Goal: Task Accomplishment & Management: Manage account settings

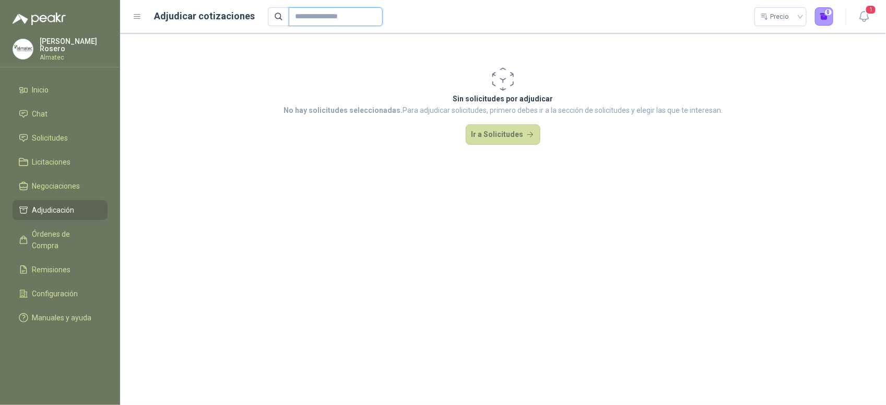
click at [320, 18] on input "text" at bounding box center [331, 17] width 73 height 18
type input "****"
click at [87, 128] on link "Solicitudes" at bounding box center [60, 138] width 95 height 20
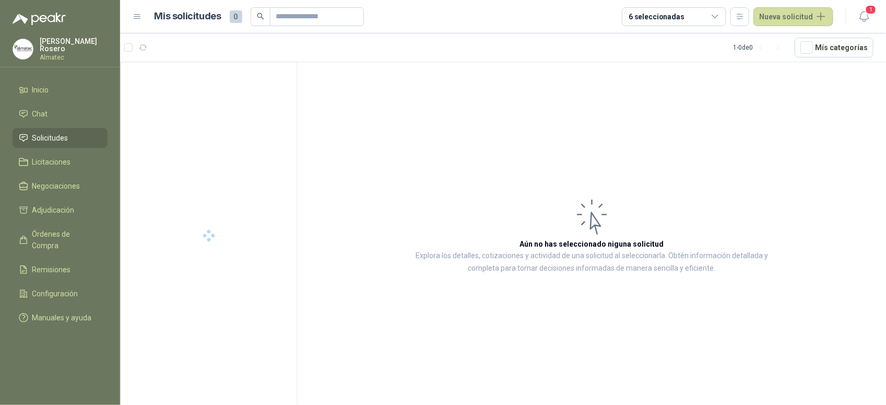
click at [72, 128] on link "Solicitudes" at bounding box center [60, 138] width 95 height 20
click at [298, 16] on input "text" at bounding box center [312, 17] width 73 height 18
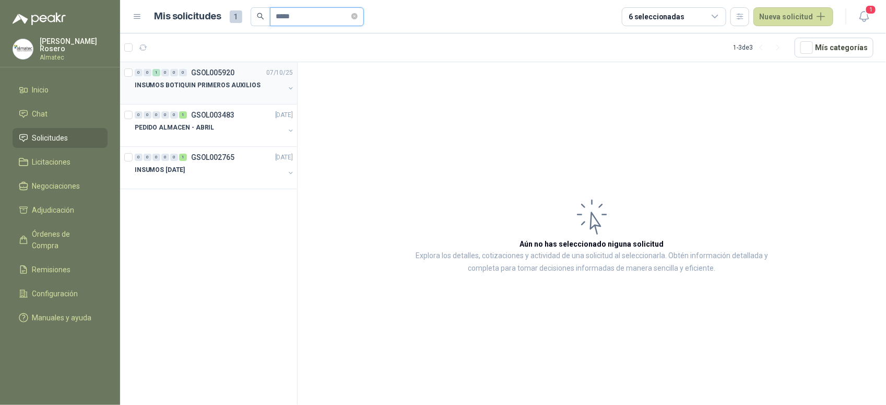
type input "*****"
click at [222, 89] on p "INSUMOS BOTIQUIN PRIMEROS AUXILIOS" at bounding box center [198, 85] width 126 height 10
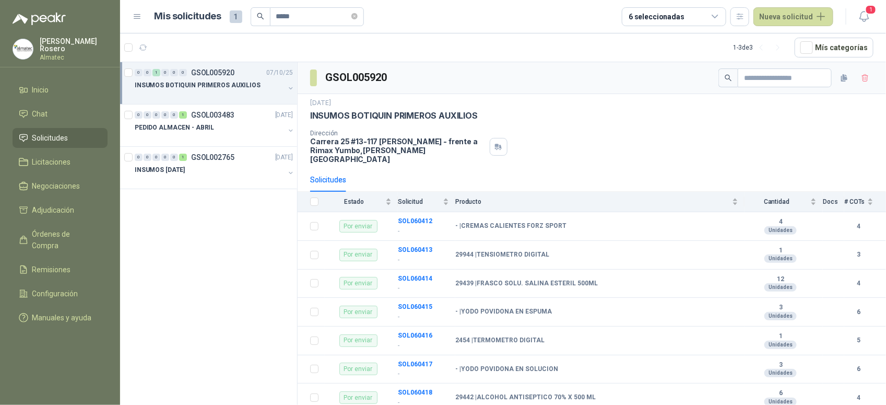
click at [288, 89] on button "button" at bounding box center [291, 88] width 8 height 8
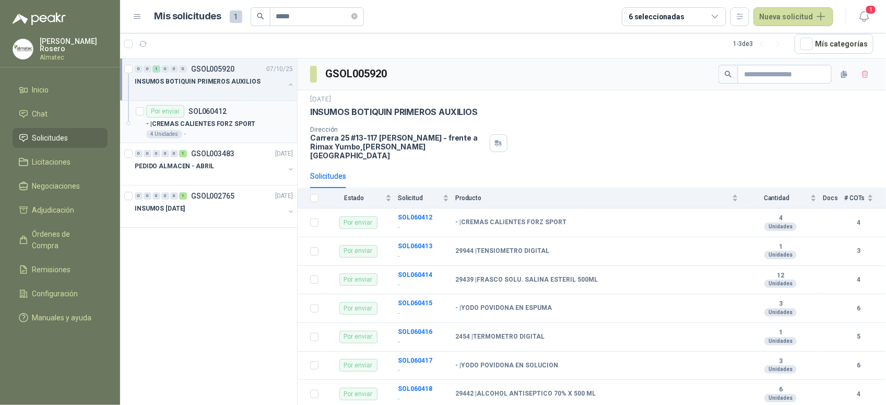
click at [246, 130] on div "4 Unidades -" at bounding box center [219, 134] width 147 height 8
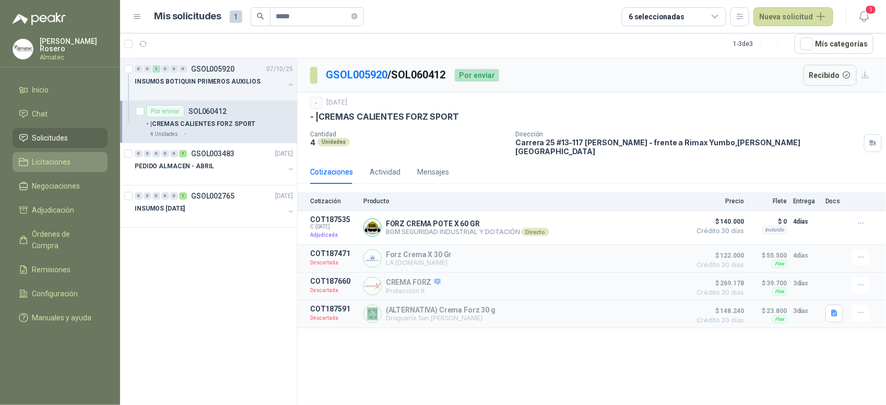
click at [59, 165] on span "Licitaciones" at bounding box center [51, 161] width 39 height 11
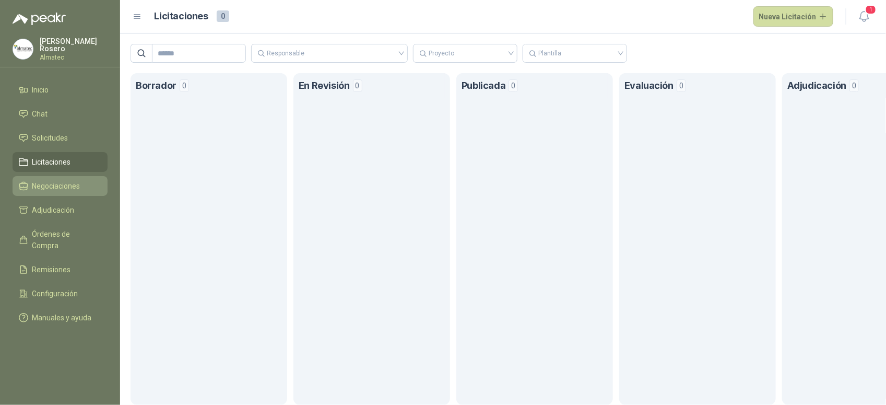
click at [62, 191] on link "Negociaciones" at bounding box center [60, 186] width 95 height 20
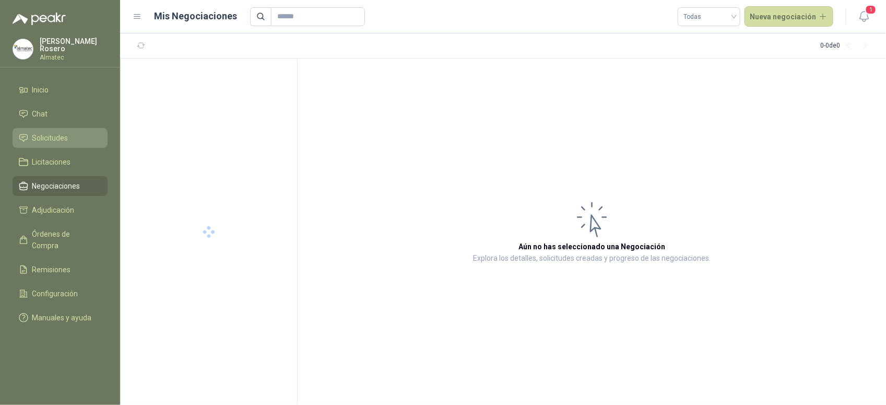
click at [72, 144] on link "Solicitudes" at bounding box center [60, 138] width 95 height 20
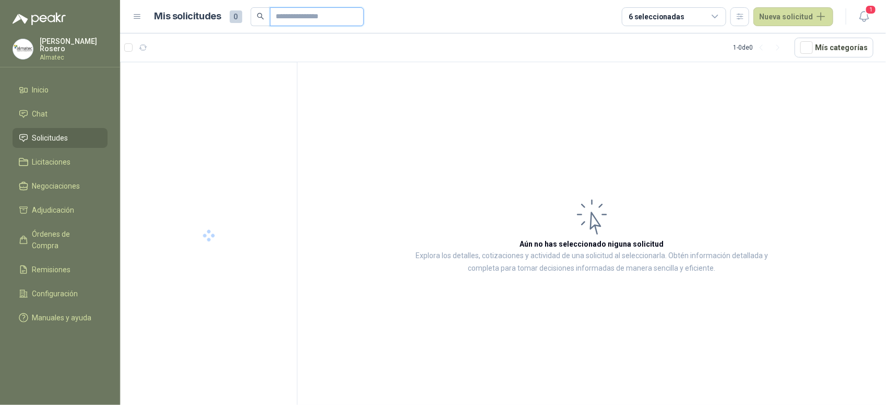
click at [296, 15] on input "text" at bounding box center [312, 17] width 73 height 18
type input "******"
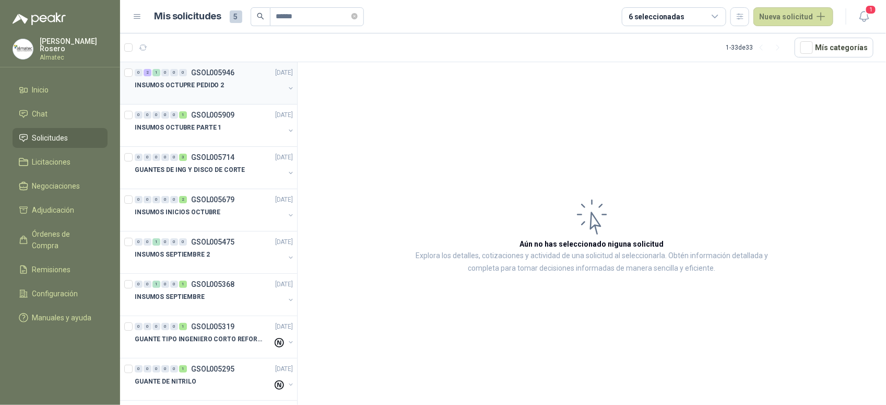
click at [218, 94] on div at bounding box center [210, 95] width 150 height 8
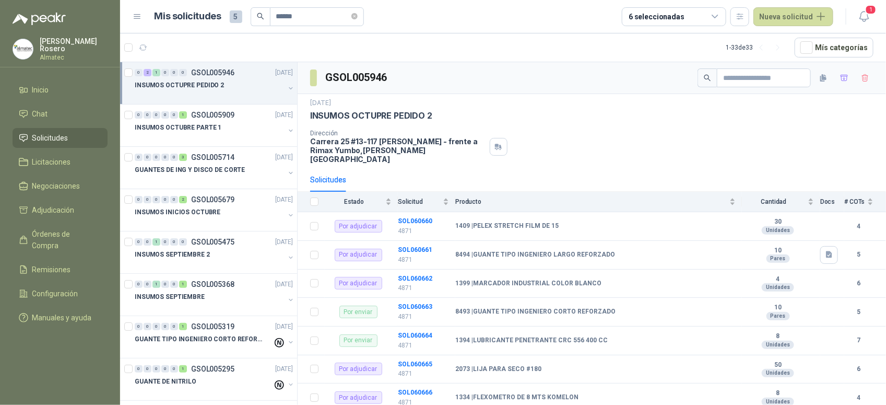
click at [276, 91] on div at bounding box center [210, 95] width 150 height 8
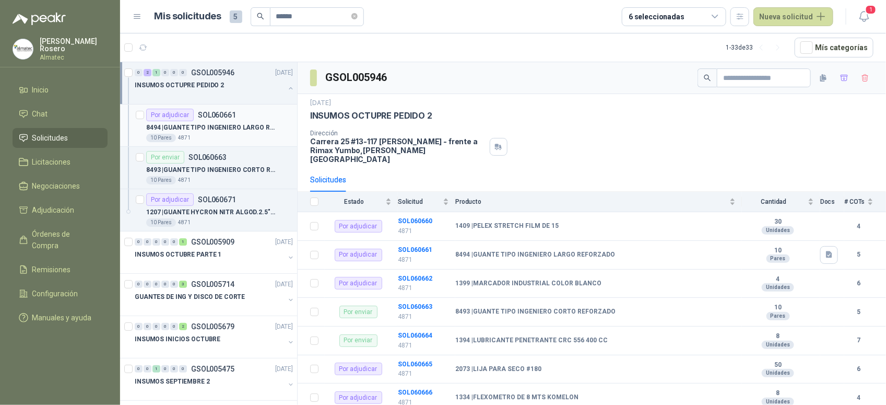
scroll to position [4, 0]
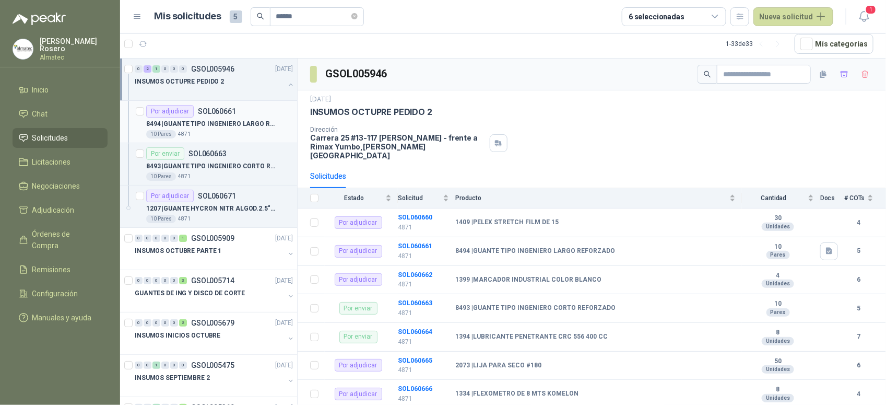
click at [252, 126] on p "8494 | GUANTE TIPO INGENIERO LARGO REFORZADO" at bounding box center [211, 124] width 130 height 10
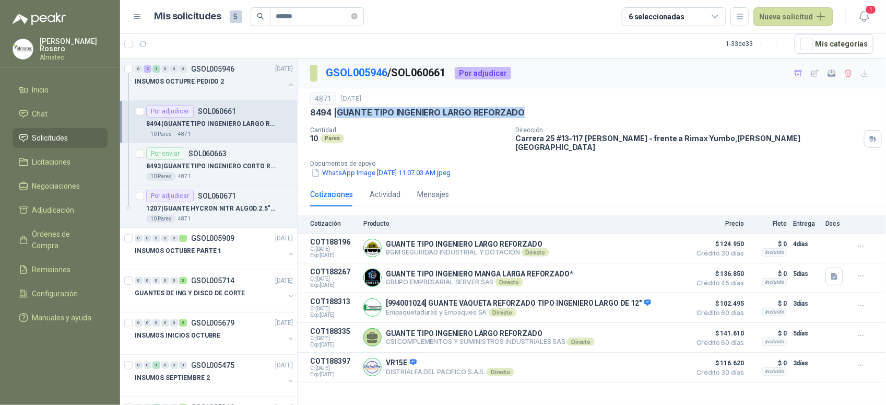
drag, startPoint x: 533, startPoint y: 111, endPoint x: 338, endPoint y: 114, distance: 195.4
click at [338, 114] on div "8494 | GUANTE TIPO INGENIERO LARGO REFORZADO" at bounding box center [592, 112] width 564 height 11
copy p "GUANTE TIPO INGENIERO LARGO REFORZADO"
click at [225, 209] on p "1207 | [PERSON_NAME] NITR ALGOD.2.5"RT TALLA 10" at bounding box center [211, 209] width 130 height 10
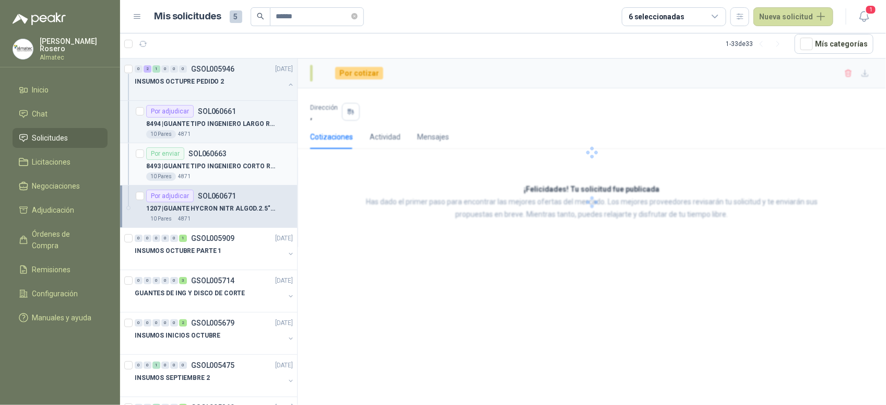
click at [241, 173] on div "10 Pares 4871" at bounding box center [219, 176] width 147 height 8
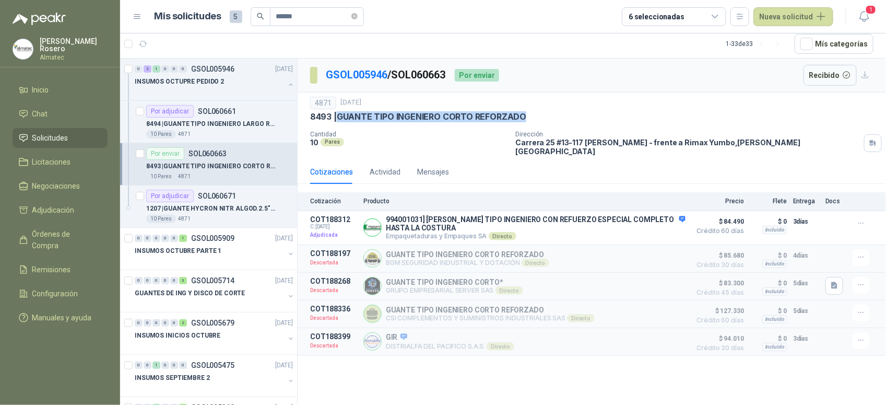
drag, startPoint x: 557, startPoint y: 119, endPoint x: 338, endPoint y: 119, distance: 218.9
click at [338, 119] on div "8493 | GUANTE TIPO INGENIERO CORTO REFORZADO" at bounding box center [592, 116] width 564 height 11
copy p "GUANTE TIPO INGENIERO CORTO REFORZADO"
drag, startPoint x: 242, startPoint y: 118, endPoint x: 260, endPoint y: 112, distance: 18.5
click at [242, 118] on div "8494 | GUANTE TIPO INGENIERO LARGO REFORZADO" at bounding box center [219, 124] width 147 height 13
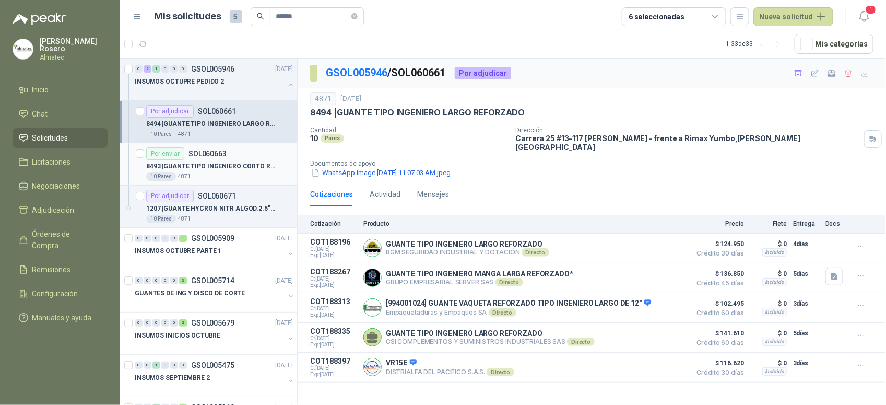
click at [236, 157] on div "Por enviar SOL060663" at bounding box center [219, 153] width 147 height 13
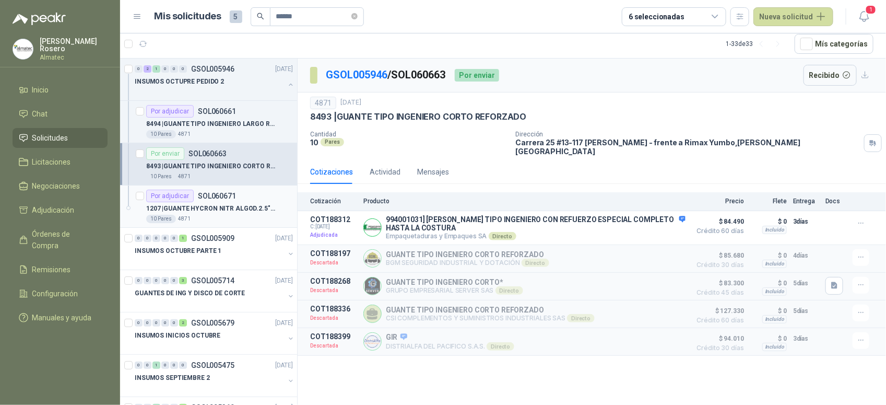
click at [256, 205] on p "1207 | [PERSON_NAME] NITR ALGOD.2.5"RT TALLA 10" at bounding box center [211, 209] width 130 height 10
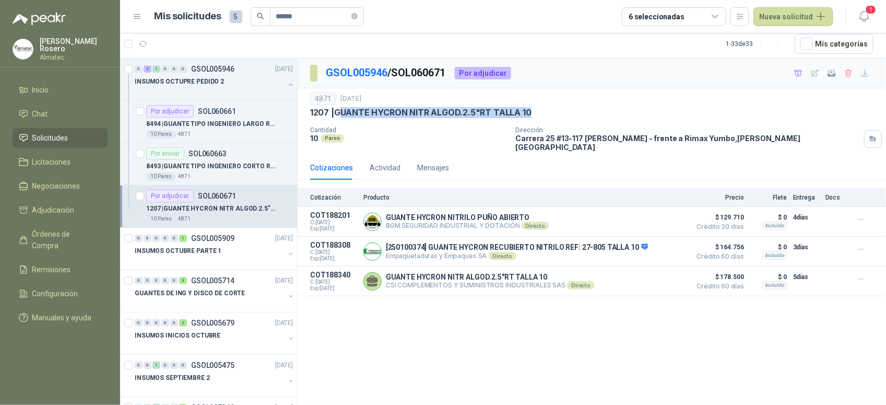
drag, startPoint x: 536, startPoint y: 114, endPoint x: 340, endPoint y: 112, distance: 195.9
click at [340, 112] on div "1207 | [PERSON_NAME] NITR ALGOD.2.5"RT TALLA 10" at bounding box center [592, 112] width 564 height 11
click at [337, 115] on p "1207 | [PERSON_NAME] NITR ALGOD.2.5"RT TALLA 10" at bounding box center [420, 112] width 221 height 11
drag, startPoint x: 337, startPoint y: 113, endPoint x: 544, endPoint y: 108, distance: 206.9
click at [544, 108] on div "1207 | [PERSON_NAME] NITR ALGOD.2.5"RT TALLA 10" at bounding box center [592, 112] width 564 height 11
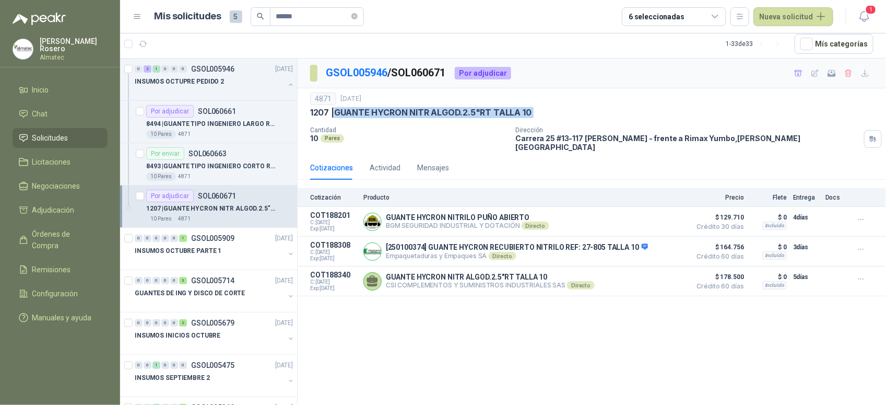
copy p "GUANTE HYCRON NITR ALGOD.2.5"RT TALLA 10"
drag, startPoint x: 283, startPoint y: 86, endPoint x: 238, endPoint y: 4, distance: 93.5
click at [287, 86] on button "button" at bounding box center [291, 84] width 8 height 8
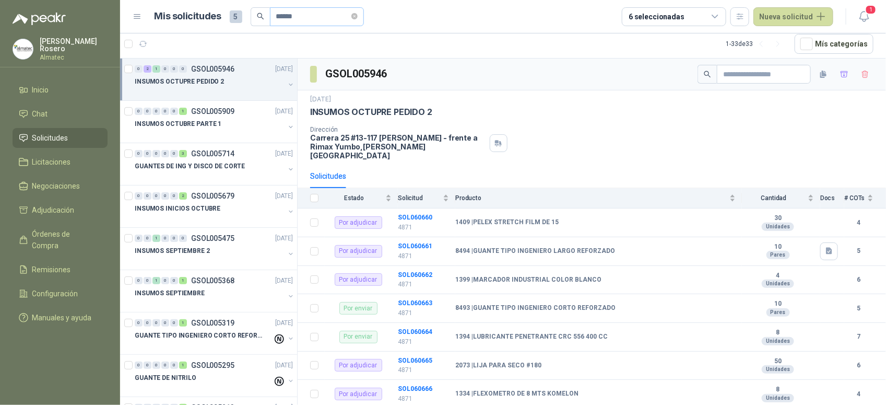
click at [358, 19] on icon "close-circle" at bounding box center [355, 16] width 6 height 6
click at [251, 80] on div at bounding box center [209, 232] width 178 height 346
click at [247, 173] on div at bounding box center [209, 232] width 178 height 346
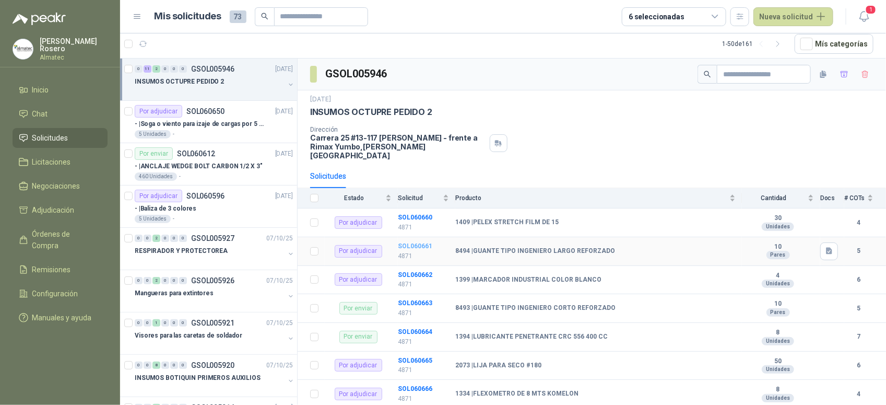
click at [414, 242] on b "SOL060661" at bounding box center [415, 245] width 34 height 7
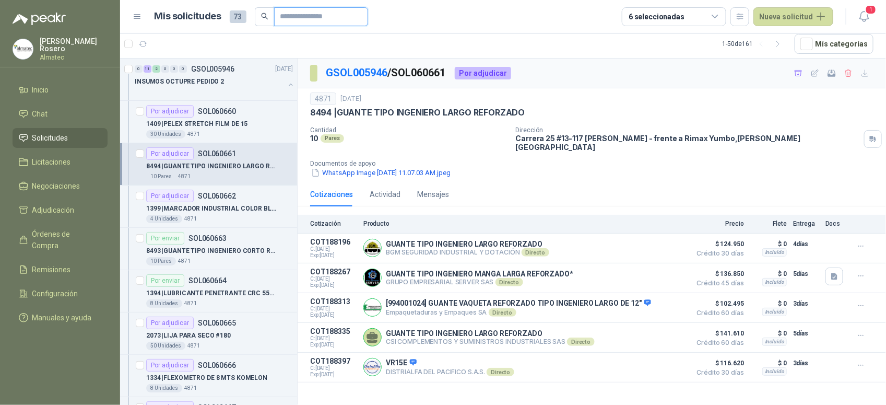
click at [305, 10] on input "text" at bounding box center [317, 17] width 73 height 18
type input "******"
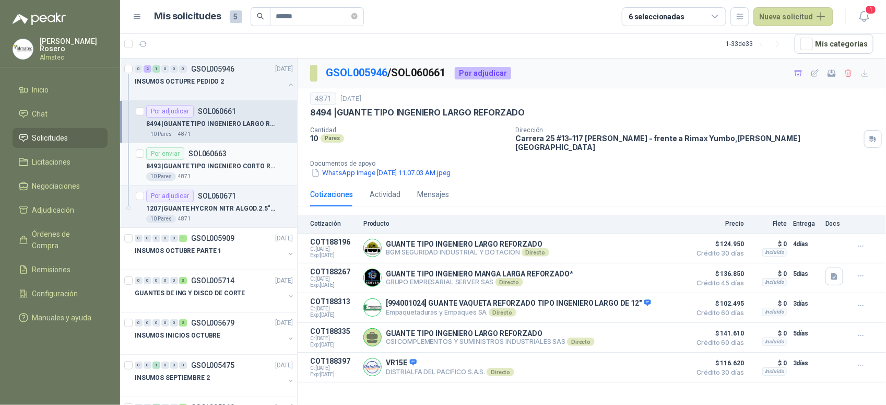
click at [211, 156] on p "SOL060663" at bounding box center [208, 153] width 38 height 7
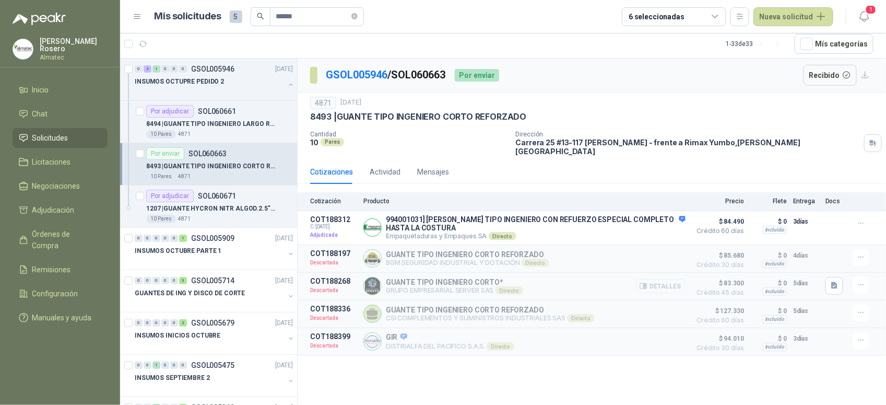
click at [674, 286] on button "Detalles" at bounding box center [661, 286] width 49 height 14
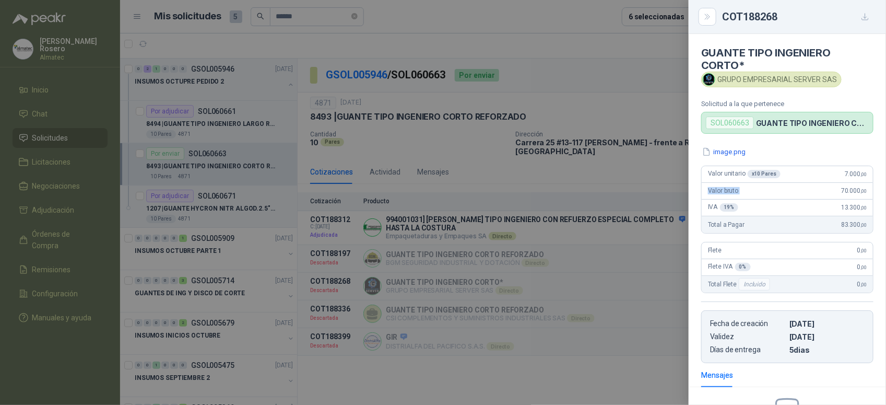
drag, startPoint x: 834, startPoint y: 183, endPoint x: 875, endPoint y: 183, distance: 41.3
click at [875, 183] on div "image.png Valor unitario x 10 Pares 7.000 ,00 Valor bruto 70.000 ,00 IVA 19 % 1…" at bounding box center [787, 254] width 197 height 217
drag, startPoint x: 875, startPoint y: 183, endPoint x: 869, endPoint y: 173, distance: 11.7
click at [869, 173] on div "image.png Valor unitario x 10 Pares 7.000 ,00 Valor bruto 70.000 ,00 IVA 19 % 1…" at bounding box center [787, 254] width 197 height 217
click at [627, 133] on div at bounding box center [443, 202] width 886 height 405
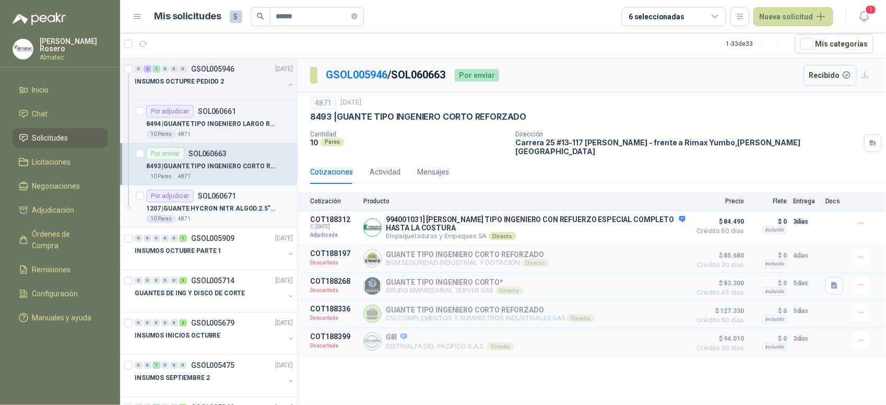
click at [221, 207] on p "1207 | [PERSON_NAME] NITR ALGOD.2.5"RT TALLA 10" at bounding box center [211, 209] width 130 height 10
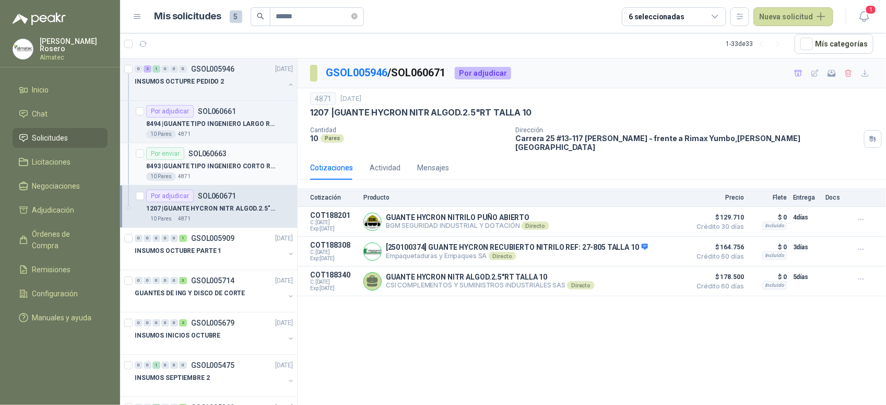
click at [231, 166] on p "8493 | GUANTE TIPO INGENIERO CORTO REFORZADO" at bounding box center [211, 166] width 130 height 10
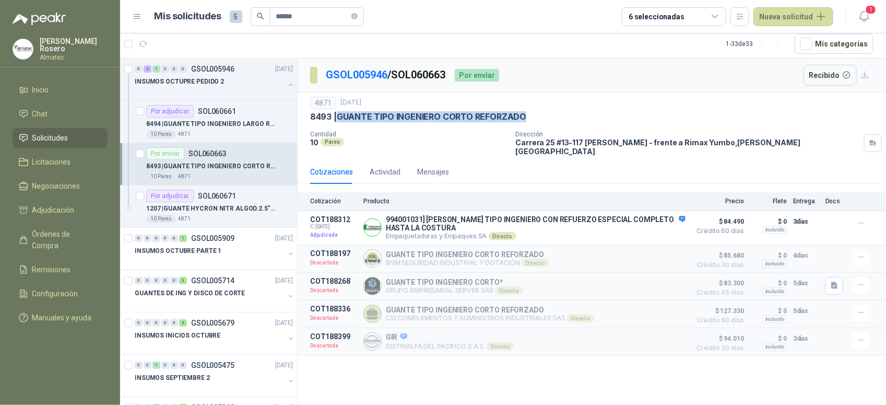
drag, startPoint x: 525, startPoint y: 118, endPoint x: 340, endPoint y: 122, distance: 185.5
click at [340, 122] on div "8493 | GUANTE TIPO INGENIERO CORTO REFORZADO" at bounding box center [592, 116] width 564 height 11
copy p "GUANTE TIPO INGENIERO CORTO REFORZADO"
click at [235, 212] on p "1207 | [PERSON_NAME] NITR ALGOD.2.5"RT TALLA 10" at bounding box center [211, 209] width 130 height 10
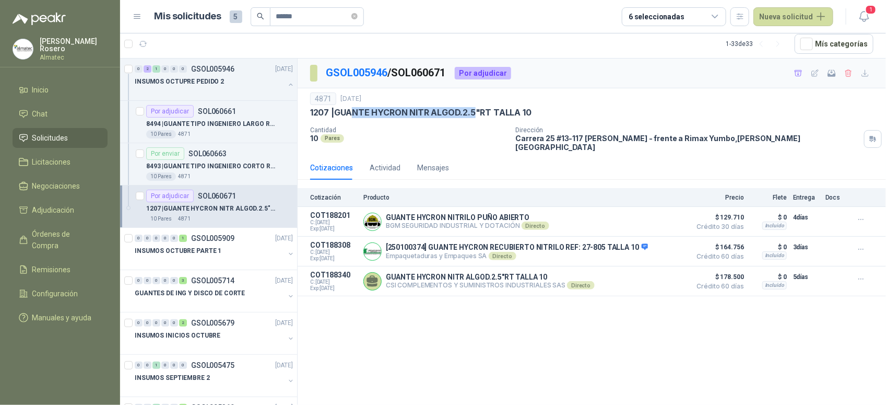
drag, startPoint x: 352, startPoint y: 120, endPoint x: 478, endPoint y: 120, distance: 126.4
click at [478, 120] on div "4871 [DATE] 1207 | GUANTE HYCRON NITR ALGOD.2.5"RT TALLA 10 Cantidad 10 Pares …" at bounding box center [592, 121] width 564 height 59
drag, startPoint x: 478, startPoint y: 120, endPoint x: 469, endPoint y: 119, distance: 9.0
click at [469, 119] on div "4871 [DATE] 1207 | GUANTE HYCRON NITR ALGOD.2.5"RT TALLA 10 Cantidad 10 Pares …" at bounding box center [592, 121] width 564 height 59
drag, startPoint x: 468, startPoint y: 110, endPoint x: 512, endPoint y: 113, distance: 44.5
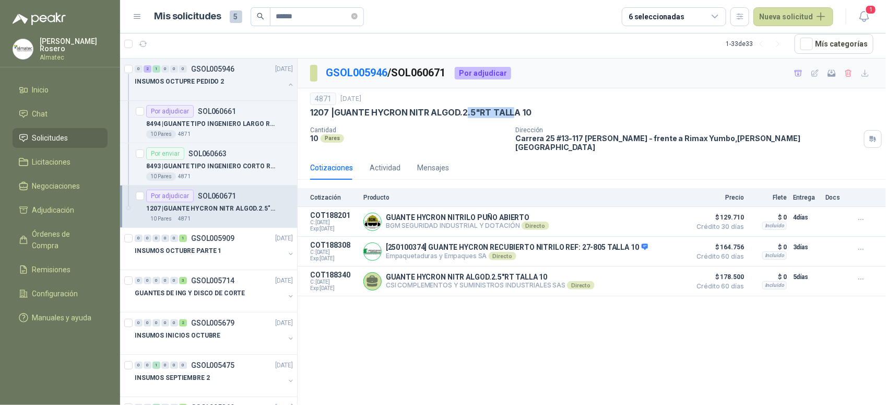
click at [512, 113] on p "1207 | [PERSON_NAME] NITR ALGOD.2.5"RT TALLA 10" at bounding box center [420, 112] width 221 height 11
click at [213, 127] on p "8494 | GUANTE TIPO INGENIERO LARGO REFORZADO" at bounding box center [211, 124] width 130 height 10
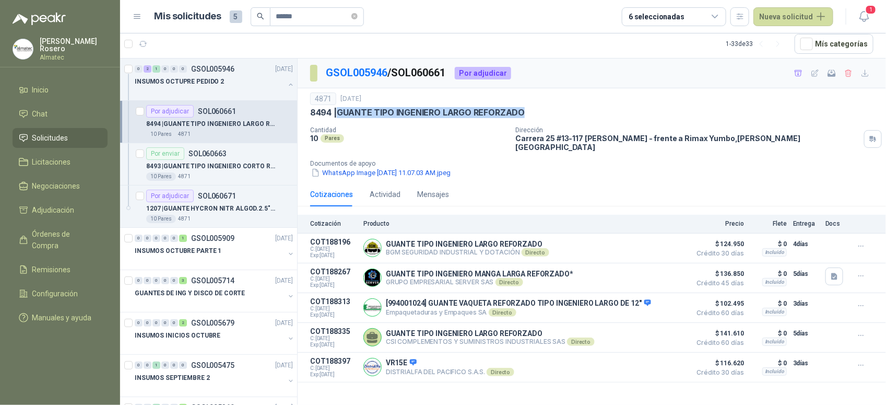
drag, startPoint x: 529, startPoint y: 115, endPoint x: 340, endPoint y: 115, distance: 189.1
click at [340, 115] on div "4871 [DATE] 8494 | GUANTE TIPO INGENIERO LARGO REFORZADO Cantidad 10 Pares Dire…" at bounding box center [592, 135] width 564 height 86
copy p "GUANTE TIPO INGENIERO LARGO REFORZADO"
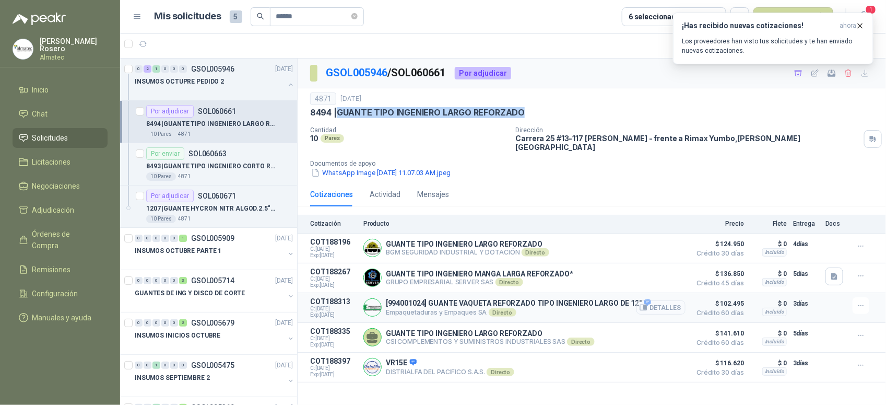
click at [672, 303] on button "Detalles" at bounding box center [661, 307] width 49 height 14
click at [661, 301] on button "Detalles" at bounding box center [661, 307] width 49 height 14
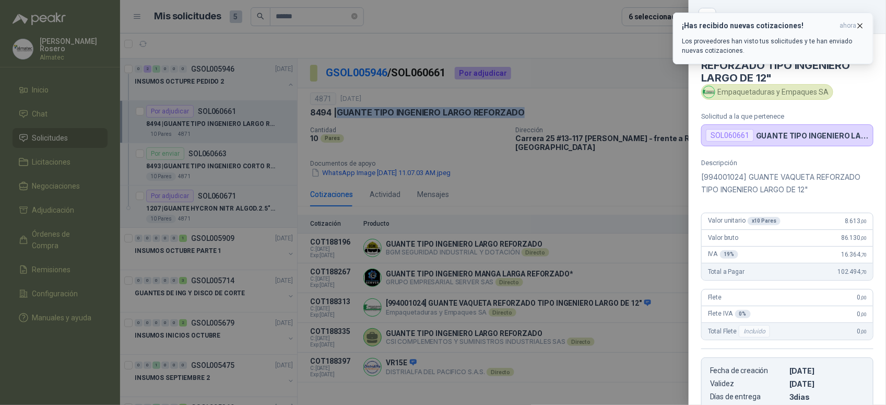
click at [860, 24] on icon "button" at bounding box center [860, 25] width 9 height 9
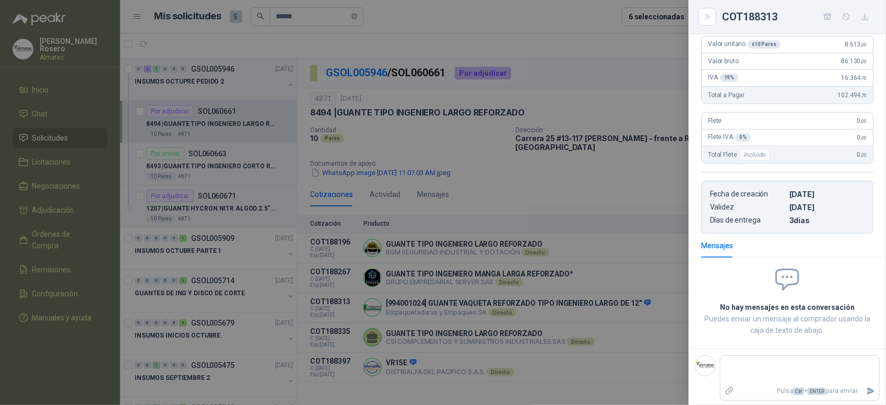
scroll to position [111, 0]
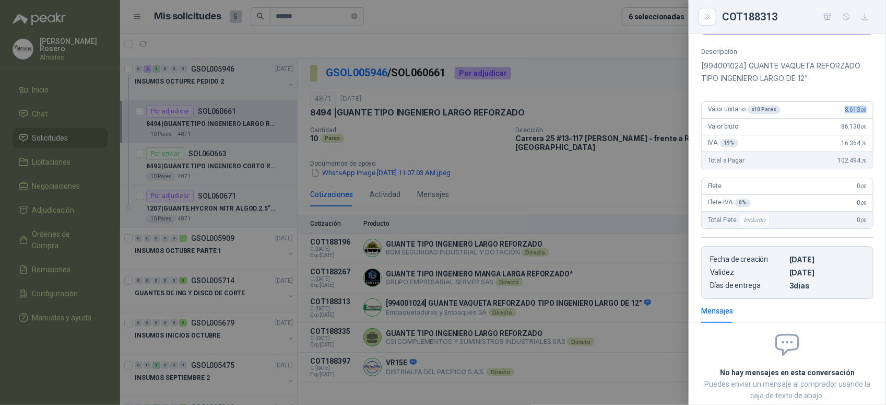
drag, startPoint x: 828, startPoint y: 110, endPoint x: 862, endPoint y: 110, distance: 34.0
click at [862, 110] on div "Valor unitario x 10 Pares 8.613 ,00" at bounding box center [787, 110] width 171 height 17
copy span "8.613 ,00"
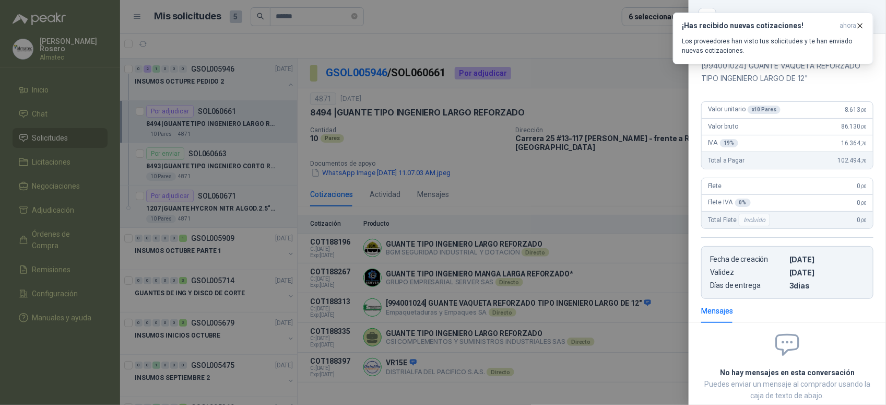
click at [410, 40] on div at bounding box center [443, 202] width 886 height 405
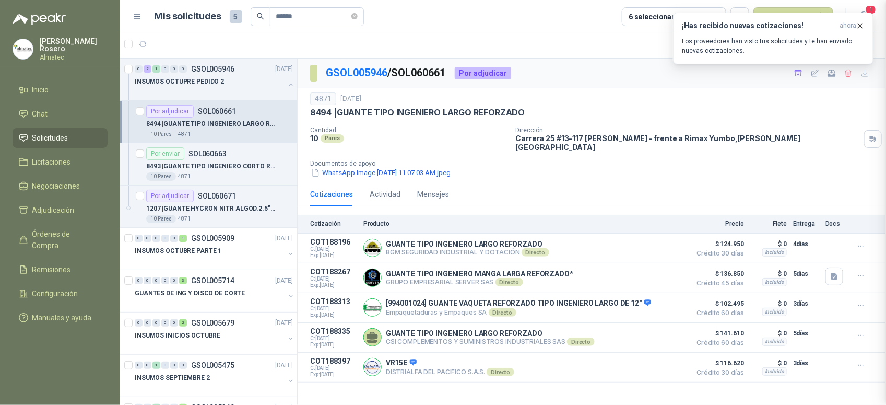
scroll to position [182, 0]
click at [312, 17] on input "******" at bounding box center [312, 17] width 73 height 18
drag, startPoint x: 303, startPoint y: 16, endPoint x: 176, endPoint y: -5, distance: 129.2
click at [176, 0] on html "[PERSON_NAME] Almatec Inicio Chat Solicitudes Licitaciones Negociaciones Adjudi…" at bounding box center [443, 202] width 886 height 405
type input "*****"
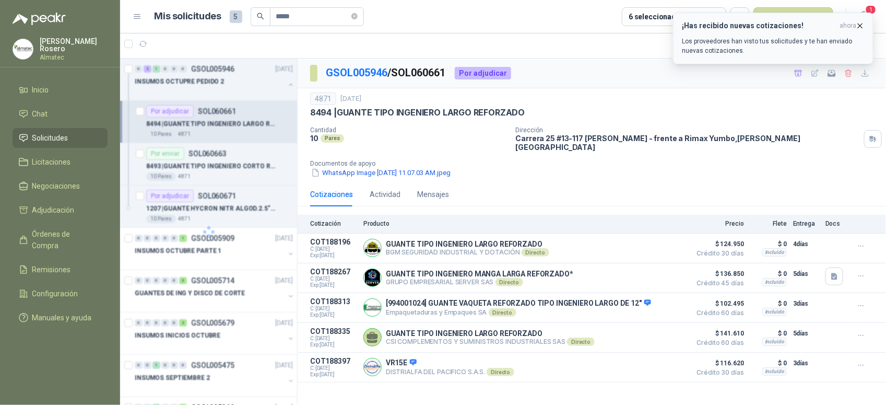
click at [862, 21] on icon "button" at bounding box center [860, 25] width 9 height 9
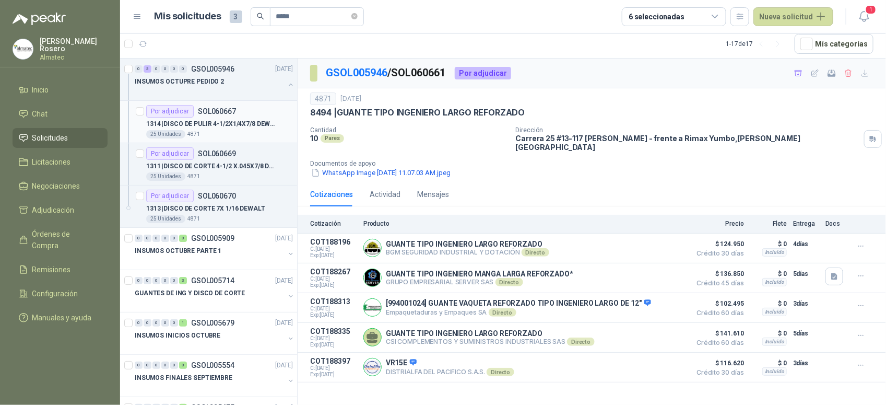
click at [234, 121] on p "1314 | DISCO DE PULIR 4-1/2X1/4X7/8 DEWALT" at bounding box center [211, 124] width 130 height 10
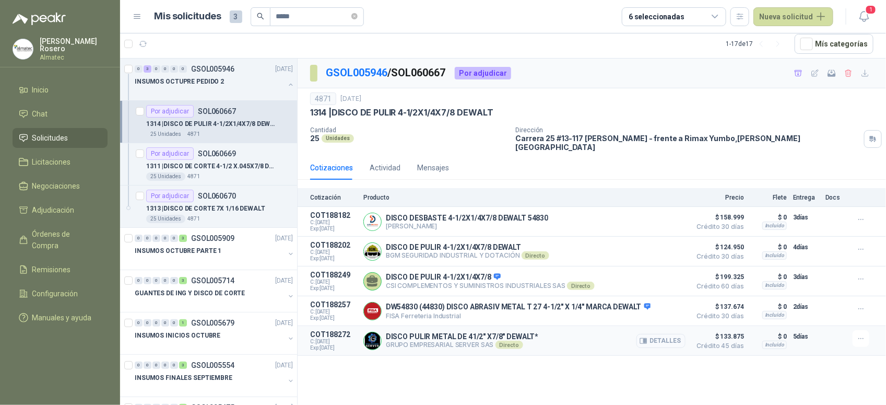
click at [659, 340] on button "Detalles" at bounding box center [661, 341] width 49 height 14
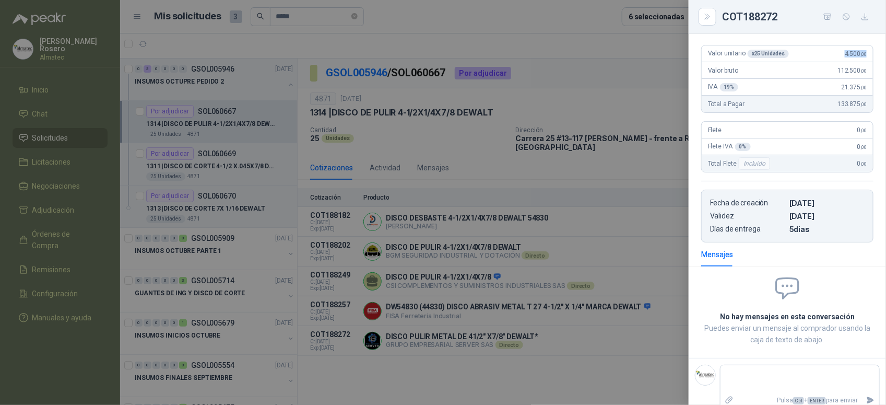
scroll to position [100, 0]
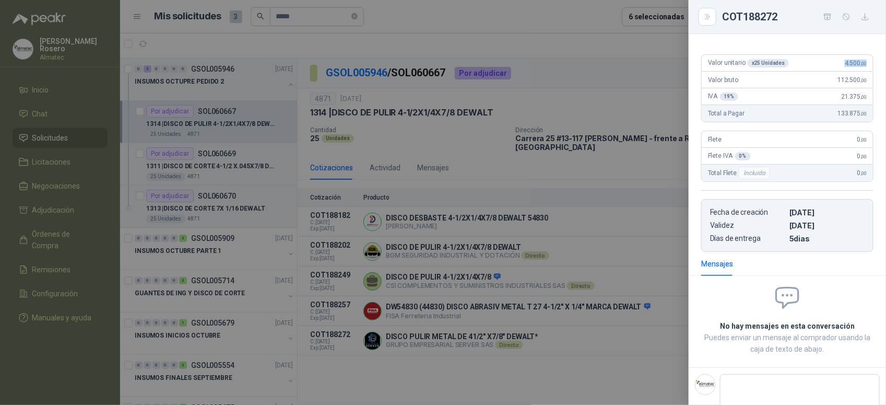
drag, startPoint x: 837, startPoint y: 48, endPoint x: 871, endPoint y: 45, distance: 34.6
click at [871, 45] on div "DISCO PULIR METAL DE 41/2" X7/8" DEWALT* GRUPO EMPRESARIAL SERVER SAS Solicitud…" at bounding box center [787, 219] width 197 height 371
copy span "4.500 ,00"
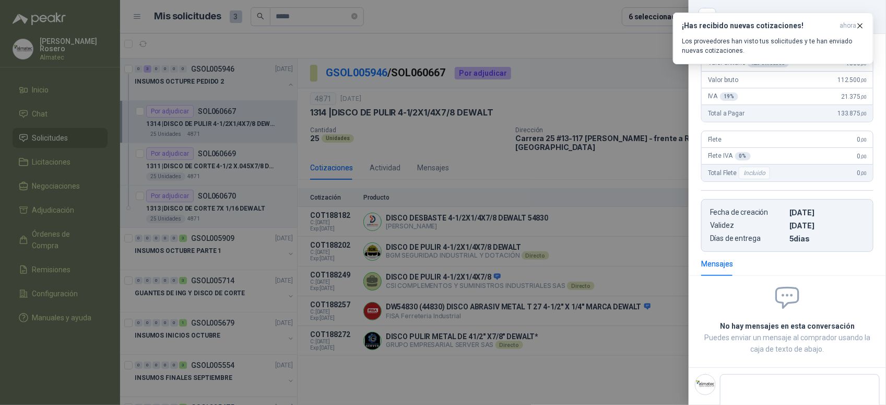
click at [517, 110] on div at bounding box center [443, 202] width 886 height 405
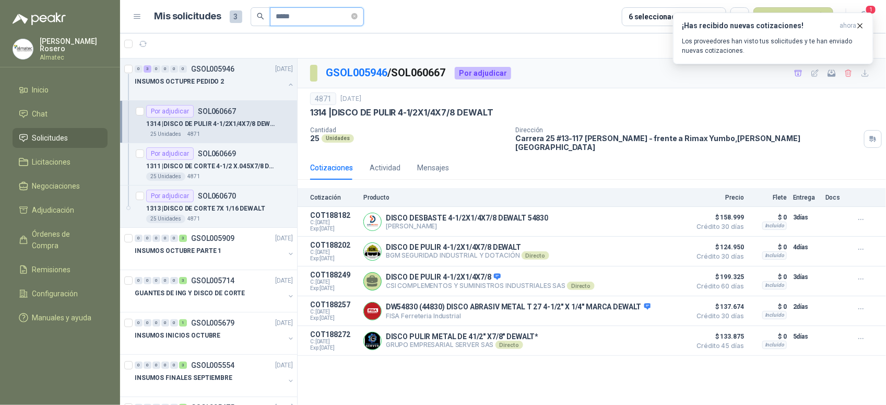
drag, startPoint x: 330, startPoint y: 16, endPoint x: 221, endPoint y: 2, distance: 109.6
click at [221, 2] on header "Mis solicitudes 3 ***** 6 seleccionadas Nueva solicitud 1" at bounding box center [503, 16] width 766 height 33
type input "******"
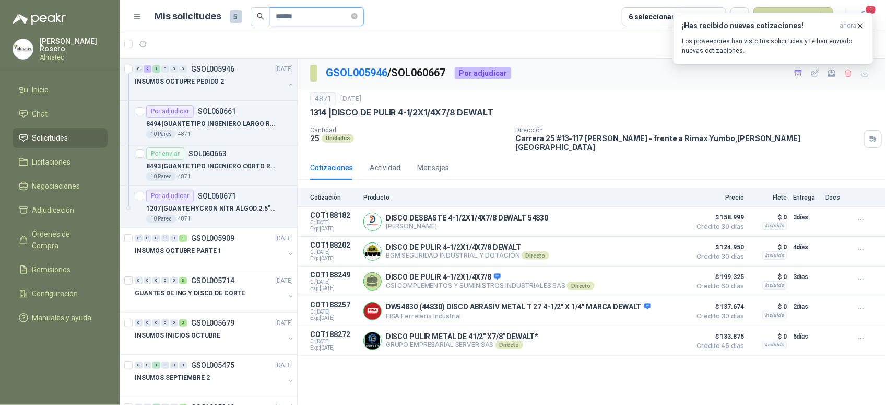
click at [318, 20] on input "******" at bounding box center [312, 17] width 73 height 18
drag, startPoint x: 455, startPoint y: 99, endPoint x: 485, endPoint y: 97, distance: 29.3
click at [463, 99] on div "4871 [DATE]" at bounding box center [592, 98] width 564 height 13
click at [866, 27] on button "¡Has recibido nuevas cotizaciones! ahora Los proveedores han visto tus solicitu…" at bounding box center [773, 39] width 201 height 52
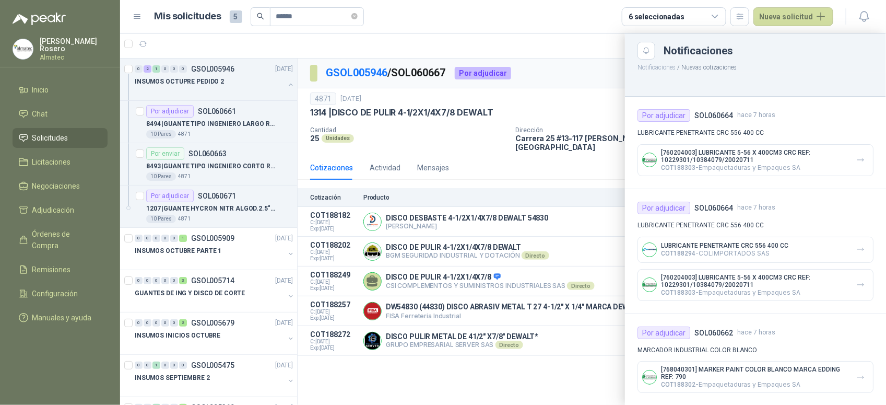
click at [459, 52] on div at bounding box center [503, 218] width 766 height 371
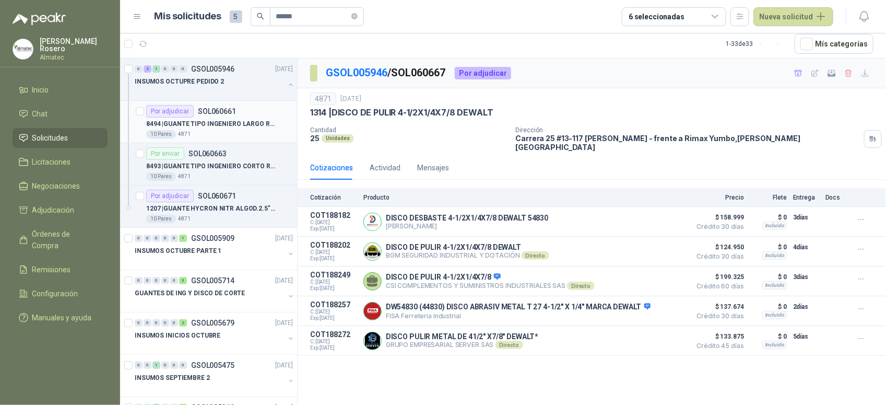
click at [244, 111] on div "Por adjudicar SOL060661" at bounding box center [219, 111] width 147 height 13
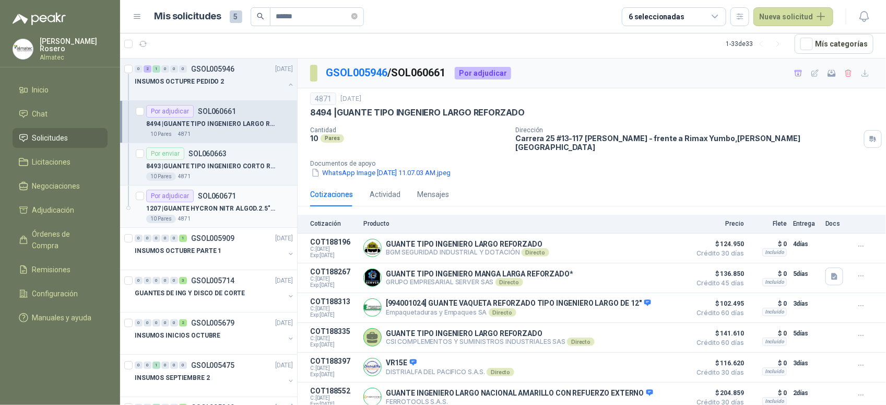
click at [262, 211] on p "1207 | [PERSON_NAME] NITR ALGOD.2.5"RT TALLA 10" at bounding box center [211, 209] width 130 height 10
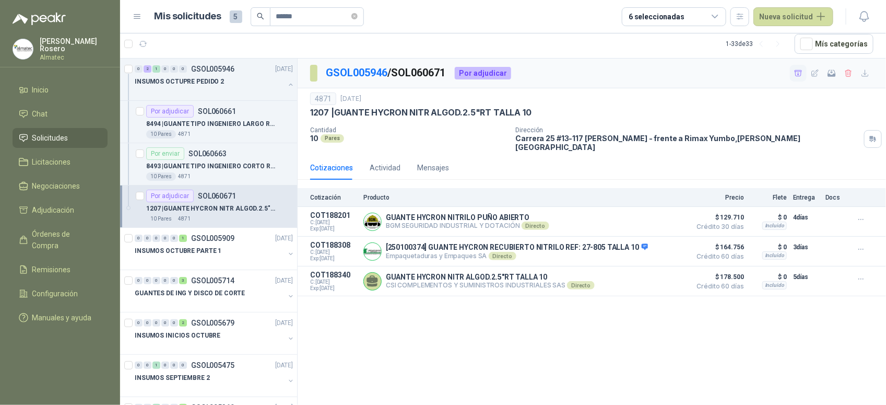
click at [805, 74] on button "button" at bounding box center [798, 73] width 17 height 17
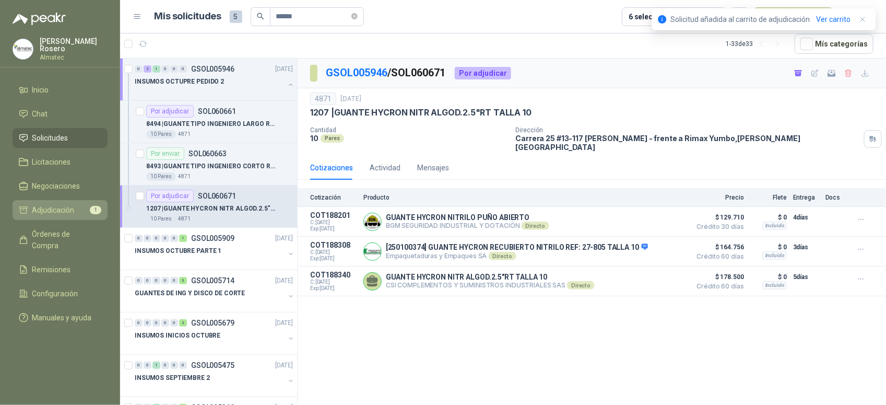
click at [43, 209] on span "Adjudicación" at bounding box center [53, 209] width 42 height 11
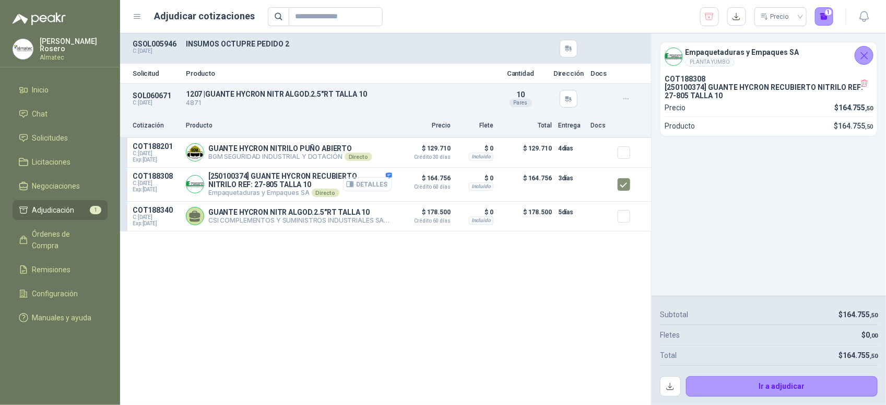
click at [380, 191] on button "Detalles" at bounding box center [367, 184] width 49 height 14
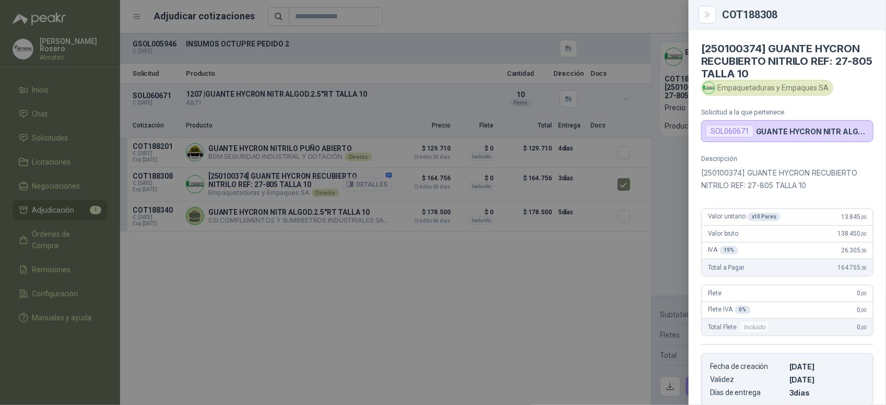
scroll to position [173, 0]
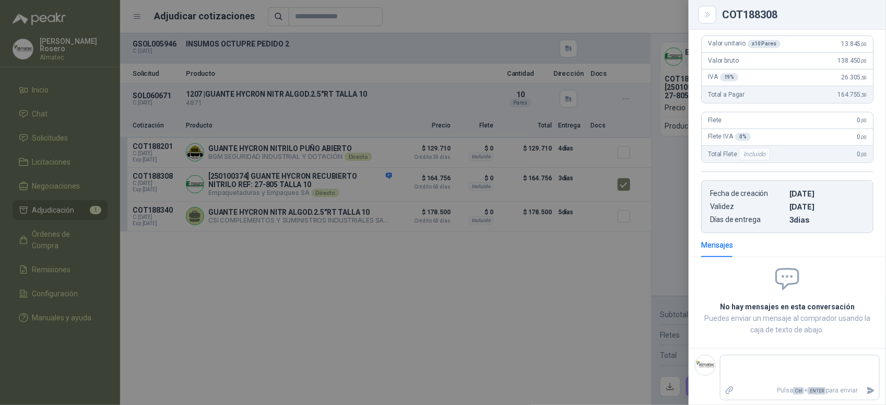
drag, startPoint x: 454, startPoint y: 350, endPoint x: 423, endPoint y: 378, distance: 41.5
click at [453, 354] on div at bounding box center [443, 202] width 886 height 405
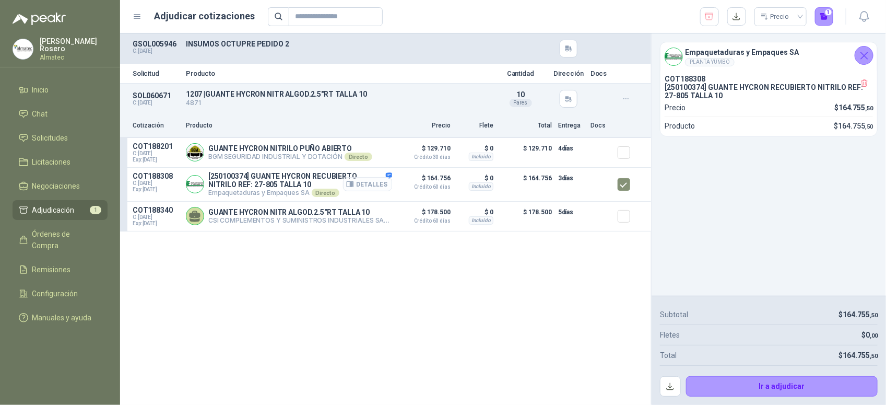
click at [369, 186] on button "Detalles" at bounding box center [367, 184] width 49 height 14
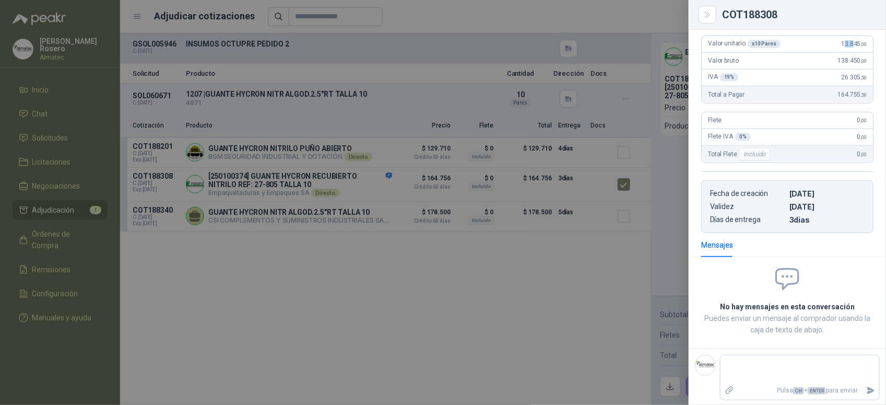
scroll to position [150, 0]
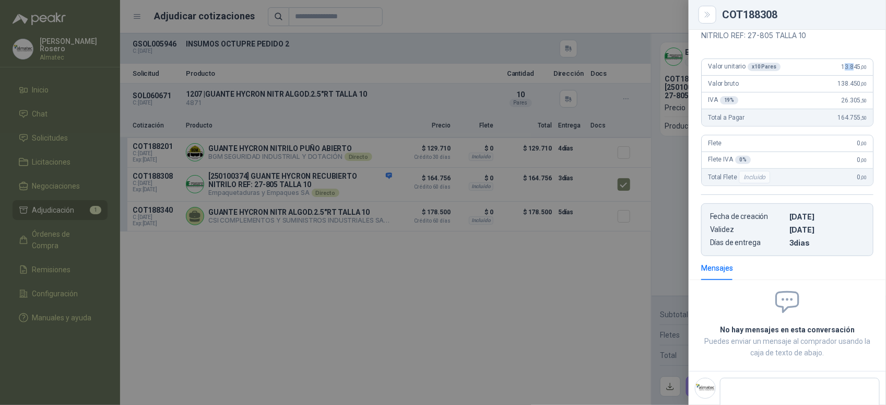
drag, startPoint x: 838, startPoint y: 51, endPoint x: 845, endPoint y: 40, distance: 12.9
click at [845, 40] on div "Descripción [250100374] GUANTE HYCRON RECUBIERTO NITRILO REF: 27-805 TALLA 10 V…" at bounding box center [787, 130] width 197 height 251
drag, startPoint x: 845, startPoint y: 40, endPoint x: 831, endPoint y: 68, distance: 32.0
click at [831, 68] on div "Valor unitario x 10 Pares 13.845 ,00" at bounding box center [787, 67] width 171 height 17
click at [865, 66] on div "Valor unitario x 10 Pares 13.845 ,00" at bounding box center [787, 67] width 171 height 17
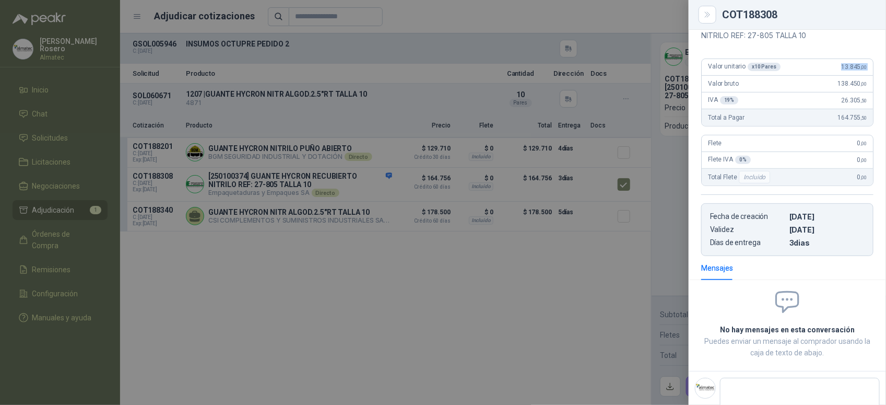
drag, startPoint x: 563, startPoint y: 347, endPoint x: 602, endPoint y: 255, distance: 100.6
click at [563, 347] on div at bounding box center [443, 202] width 886 height 405
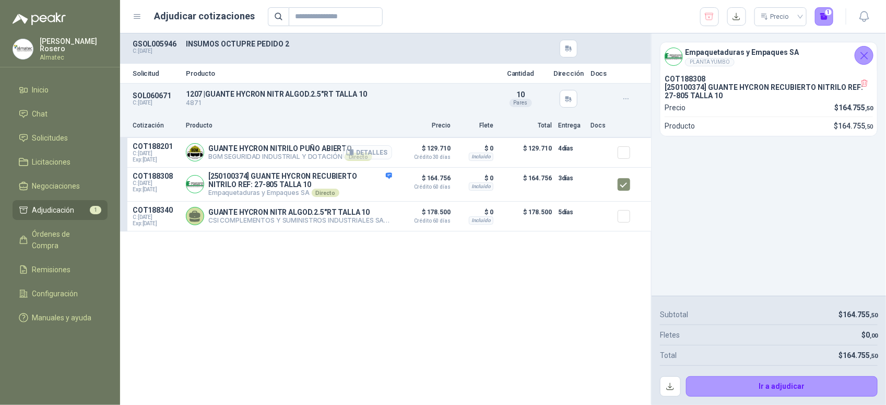
click at [379, 149] on button "Detalles" at bounding box center [367, 152] width 49 height 14
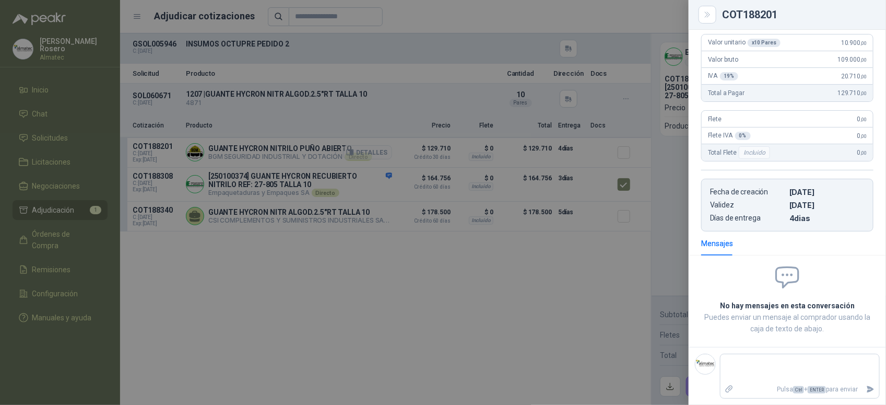
scroll to position [91, 0]
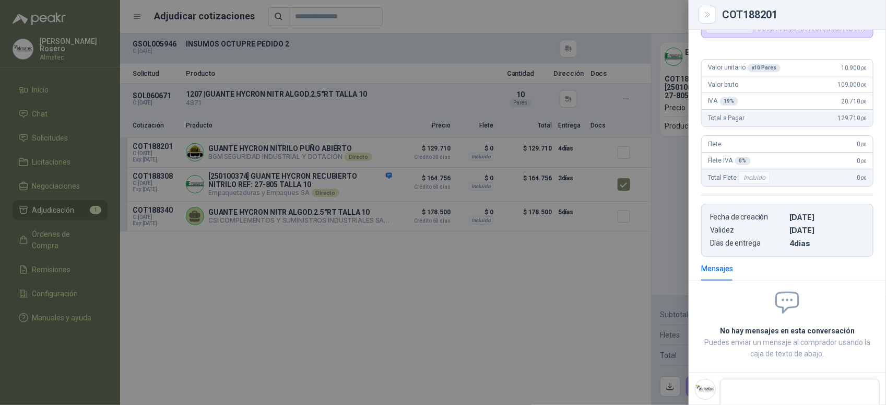
click at [390, 225] on div at bounding box center [443, 202] width 886 height 405
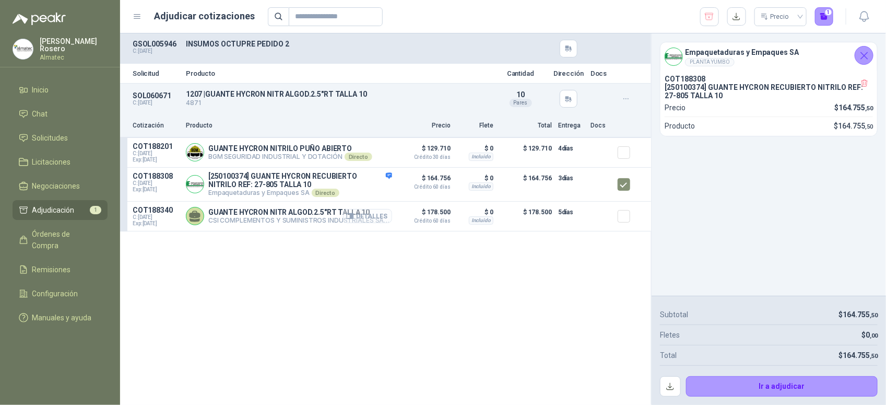
click at [352, 213] on button "Detalles" at bounding box center [367, 216] width 49 height 14
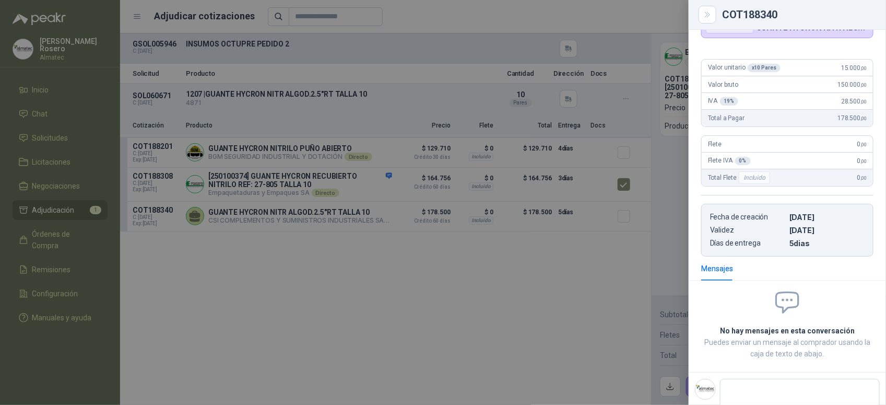
click at [354, 194] on div at bounding box center [443, 202] width 886 height 405
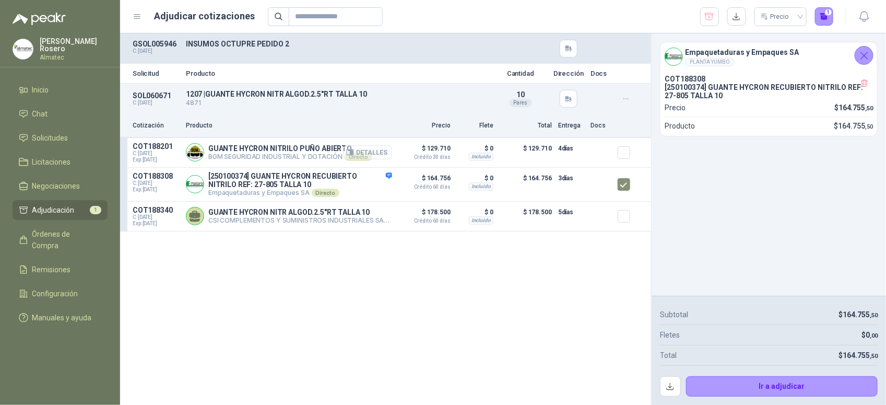
click at [354, 149] on icon "button" at bounding box center [350, 152] width 8 height 8
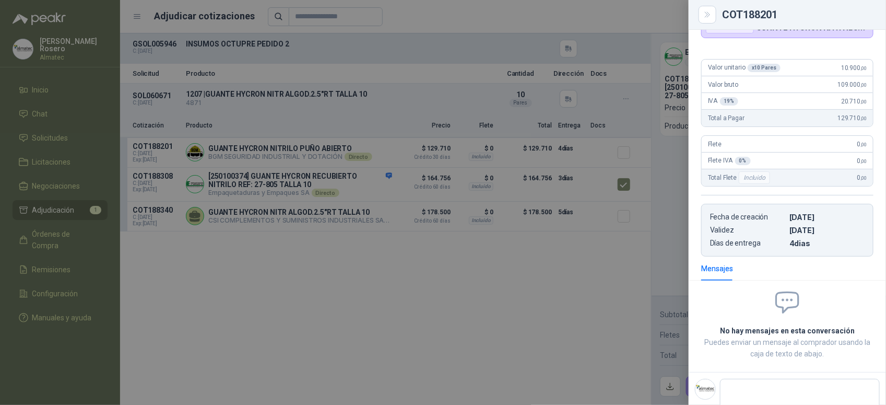
click at [367, 167] on div at bounding box center [443, 202] width 886 height 405
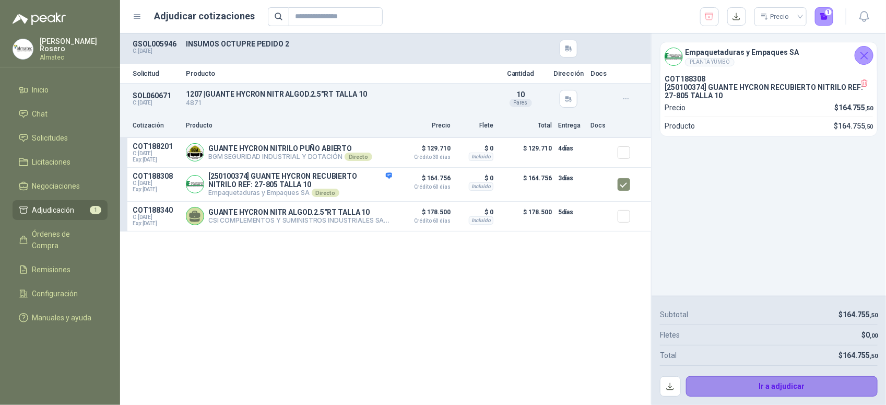
click at [766, 381] on button "Ir a adjudicar" at bounding box center [782, 386] width 192 height 21
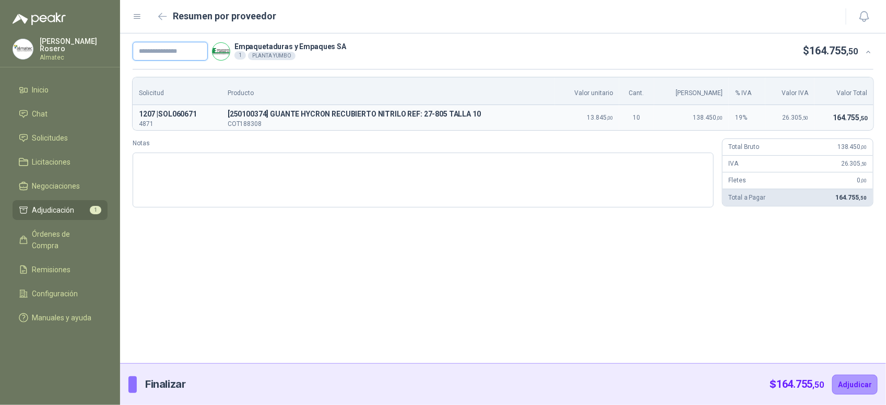
click at [179, 45] on input "text" at bounding box center [170, 51] width 75 height 19
type input "*******"
click at [162, 18] on icon "button" at bounding box center [162, 17] width 9 height 8
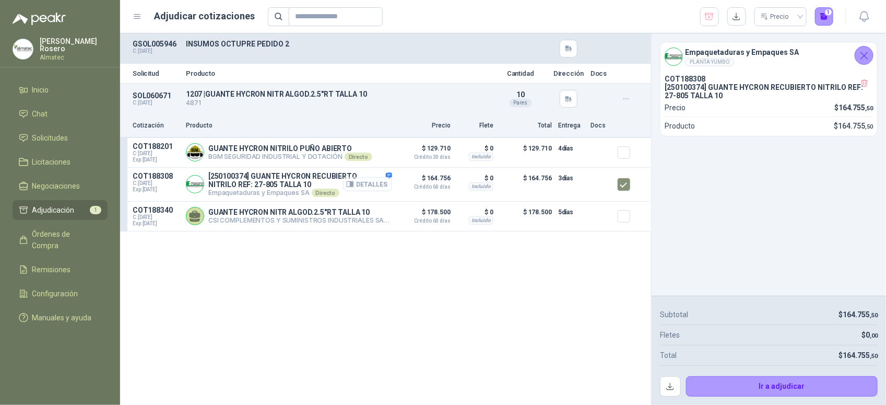
click at [366, 185] on button "Detalles" at bounding box center [367, 184] width 49 height 14
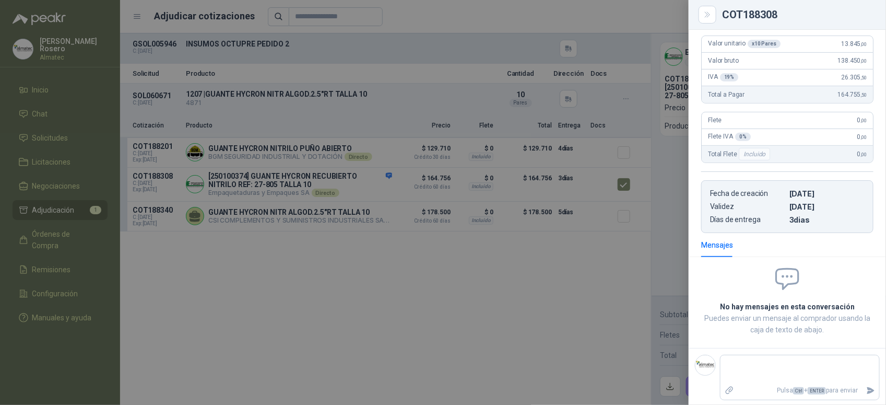
scroll to position [108, 0]
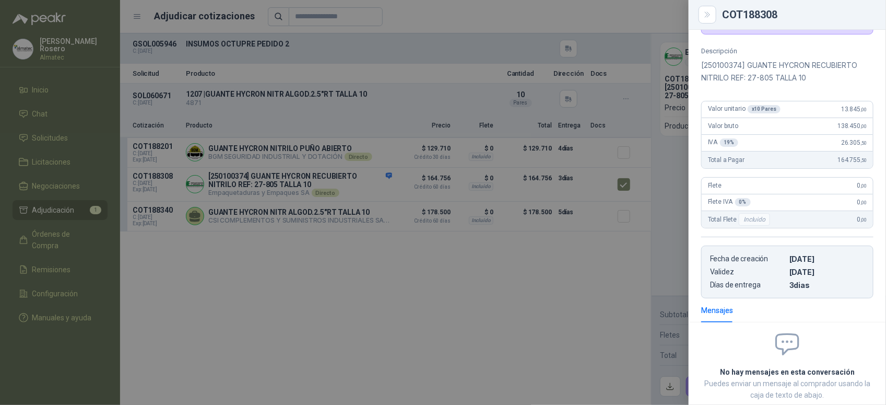
click at [630, 270] on div at bounding box center [443, 202] width 886 height 405
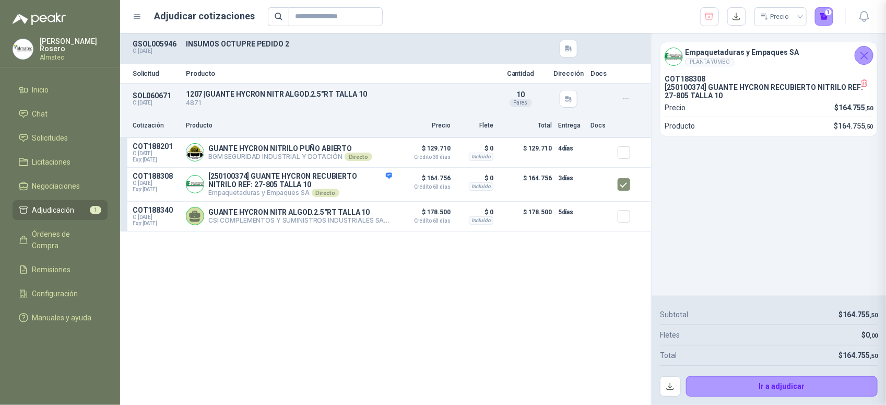
scroll to position [178, 0]
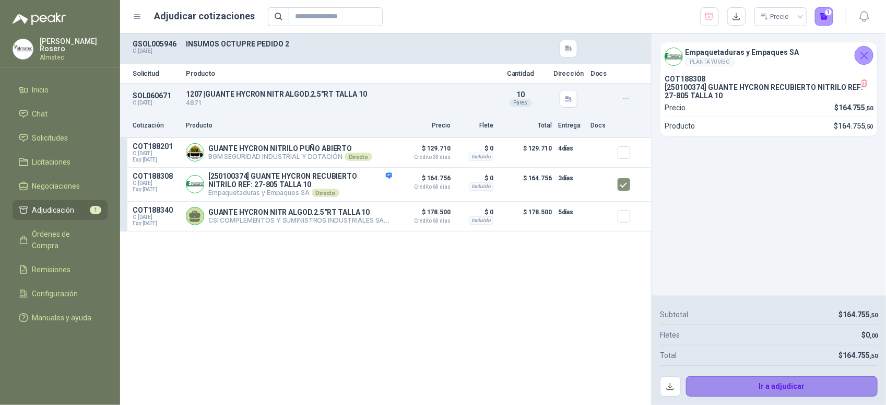
click at [787, 388] on button "Ir a adjudicar" at bounding box center [782, 386] width 192 height 21
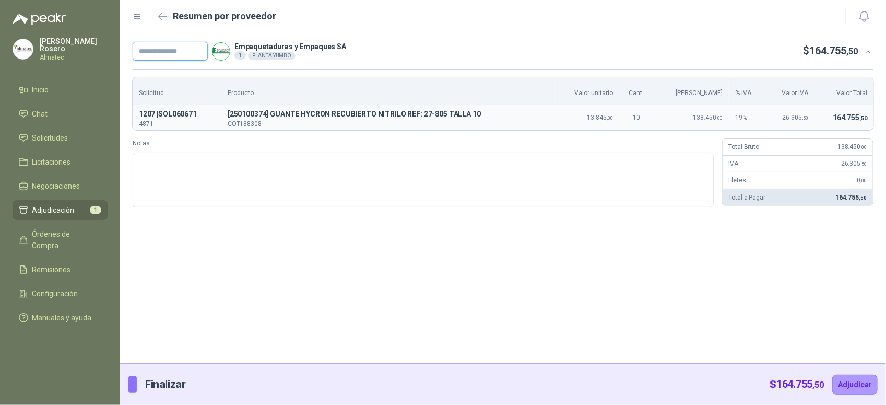
click at [197, 57] on input "text" at bounding box center [170, 51] width 75 height 19
type input "*******"
click at [850, 382] on button "Adjudicar" at bounding box center [855, 385] width 45 height 20
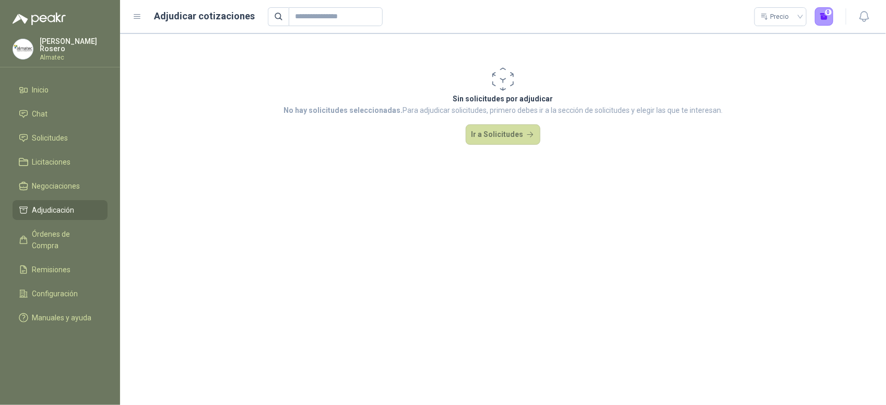
click at [79, 219] on ul "Inicio Chat Solicitudes Licitaciones Negociaciones Adjudicación Órdenes de Comp…" at bounding box center [60, 206] width 120 height 252
click at [81, 204] on li "Adjudicación" at bounding box center [60, 209] width 83 height 11
click at [79, 238] on link "Órdenes de Compra" at bounding box center [60, 239] width 95 height 31
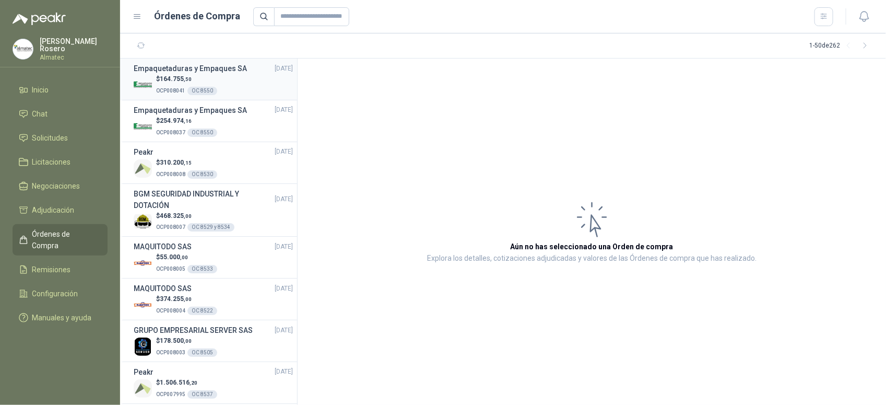
click at [257, 79] on div "$ 164.755 ,50 OCP008041 OC 8550" at bounding box center [213, 84] width 159 height 21
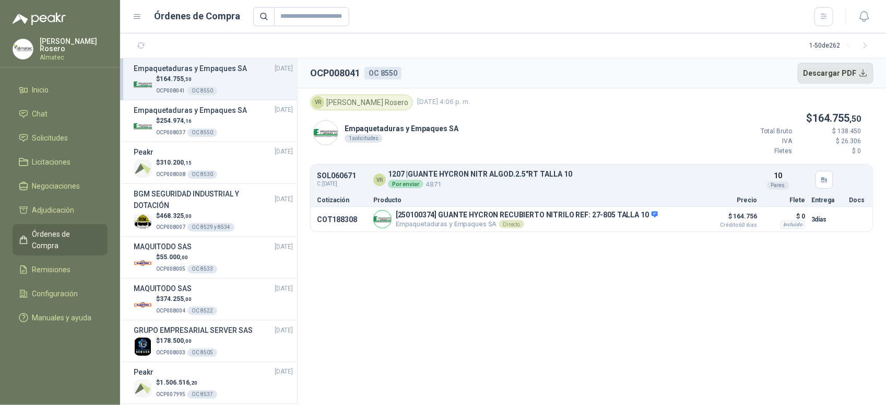
click at [829, 72] on button "Descargar PDF" at bounding box center [836, 73] width 76 height 21
click at [204, 116] on p "$ 254.974 ,16" at bounding box center [186, 121] width 61 height 10
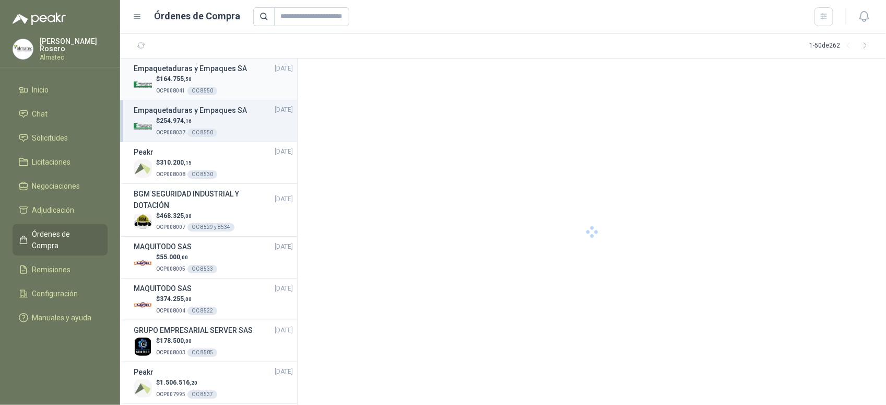
click at [247, 67] on div "Empaquetaduras y Empaques [DATE]" at bounding box center [213, 68] width 159 height 11
click at [244, 118] on div "$ 254.974 ,16 OCP008037 OC 8550" at bounding box center [213, 126] width 159 height 21
click at [204, 78] on p "$ 164.755 ,50" at bounding box center [186, 79] width 61 height 10
click at [202, 128] on div "OC 8550" at bounding box center [203, 132] width 30 height 8
click at [244, 111] on div "Empaquetaduras y Empaques [DATE]" at bounding box center [213, 109] width 159 height 11
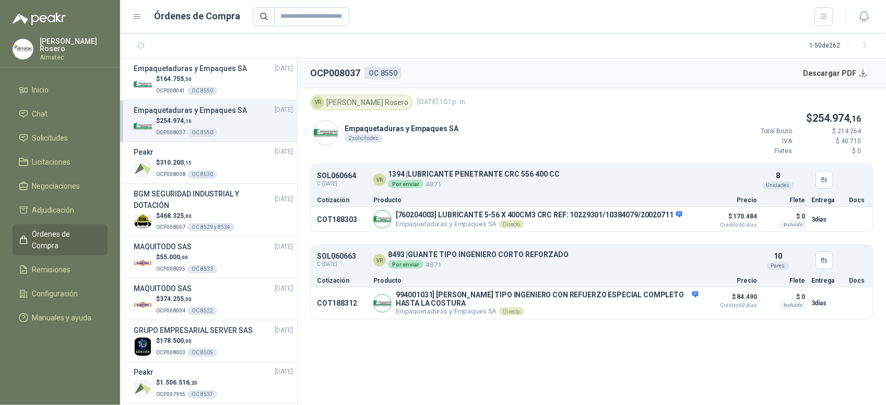
click at [771, 98] on div "VR [PERSON_NAME] [DATE] 1:01 p. m." at bounding box center [592, 103] width 564 height 16
click at [834, 72] on button "Descargar PDF" at bounding box center [836, 73] width 76 height 21
